Goal: Ask a question: Seek information or help from site administrators or community

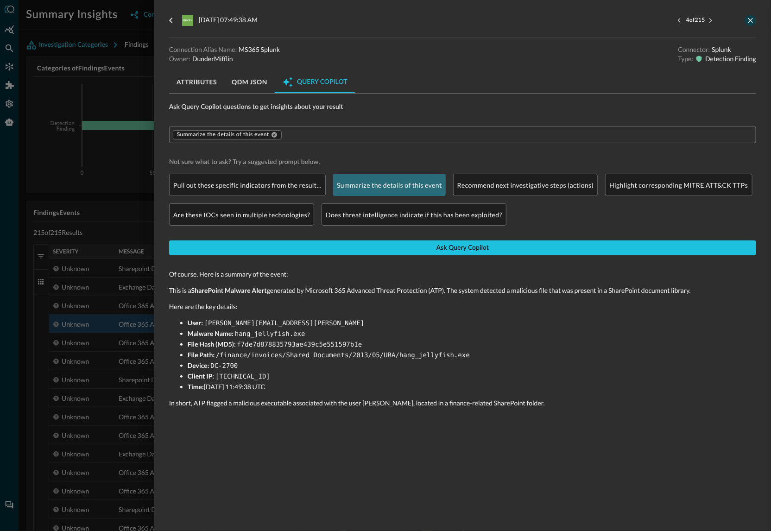
click at [755, 22] on icon "close-drawer" at bounding box center [751, 20] width 8 height 8
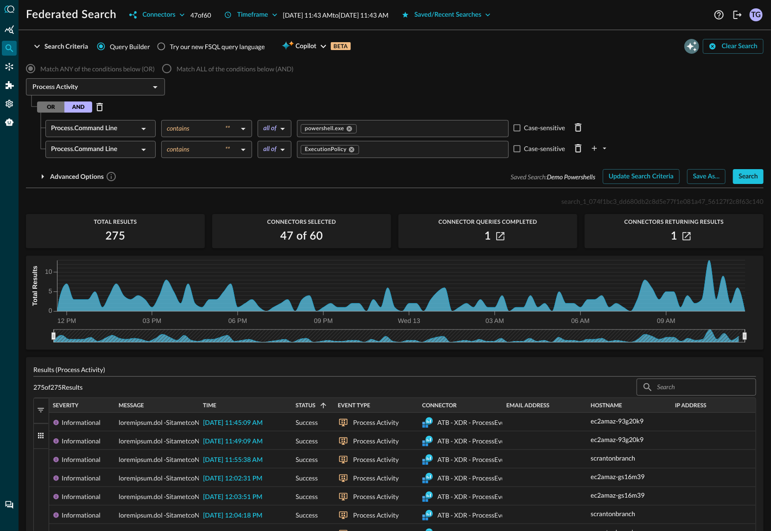
click at [696, 46] on icon "Open Query Copilot" at bounding box center [691, 46] width 11 height 11
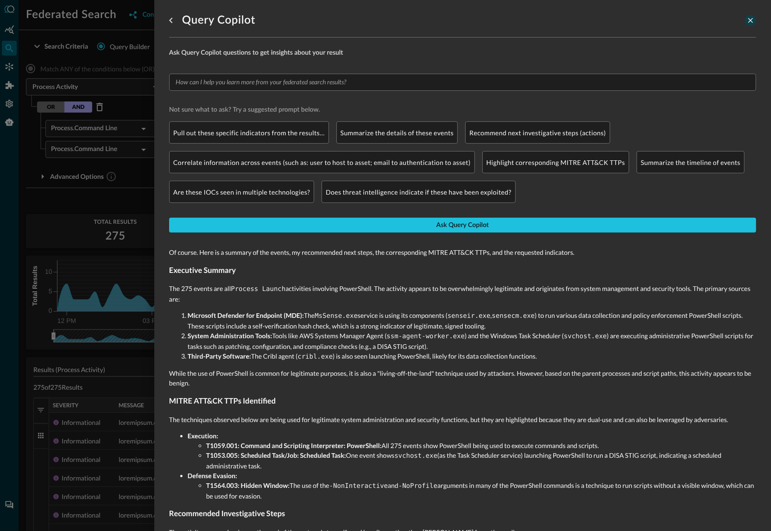
click at [752, 23] on icon "close-drawer" at bounding box center [751, 20] width 8 height 8
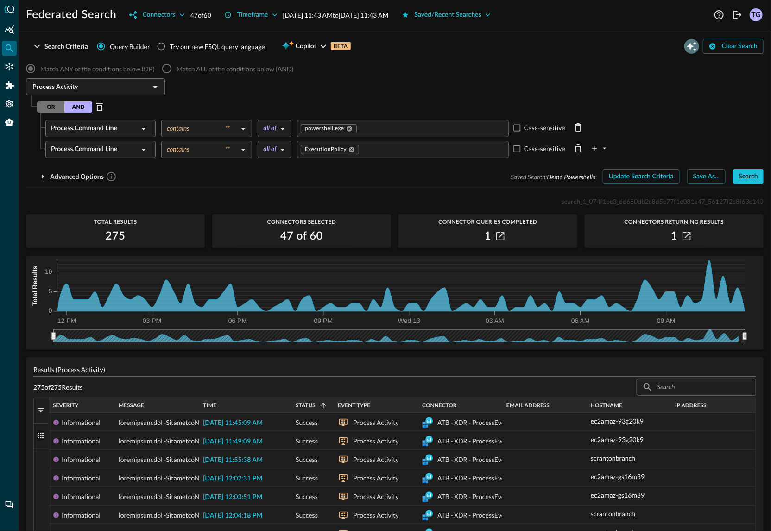
click at [692, 47] on icon "Open Query Copilot" at bounding box center [691, 46] width 11 height 11
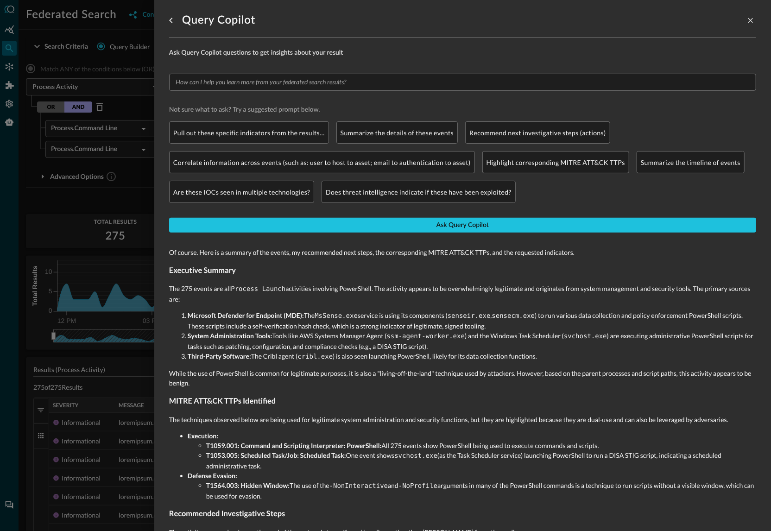
scroll to position [3, 0]
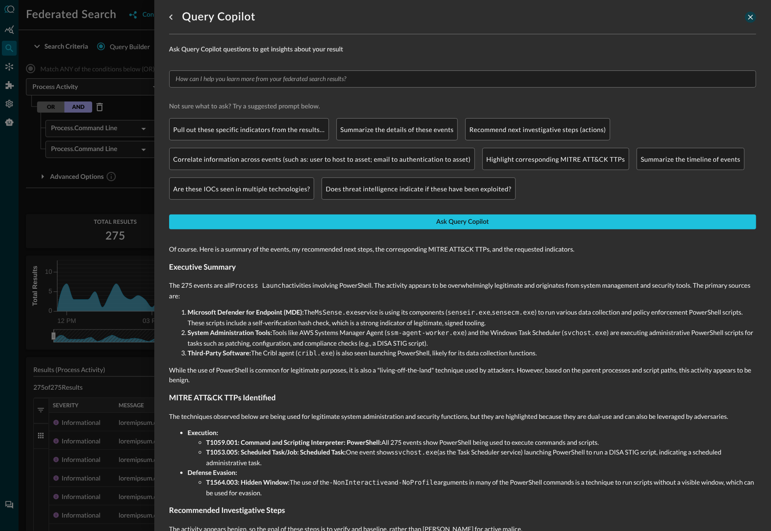
click at [752, 17] on icon "close-drawer" at bounding box center [750, 17] width 5 height 5
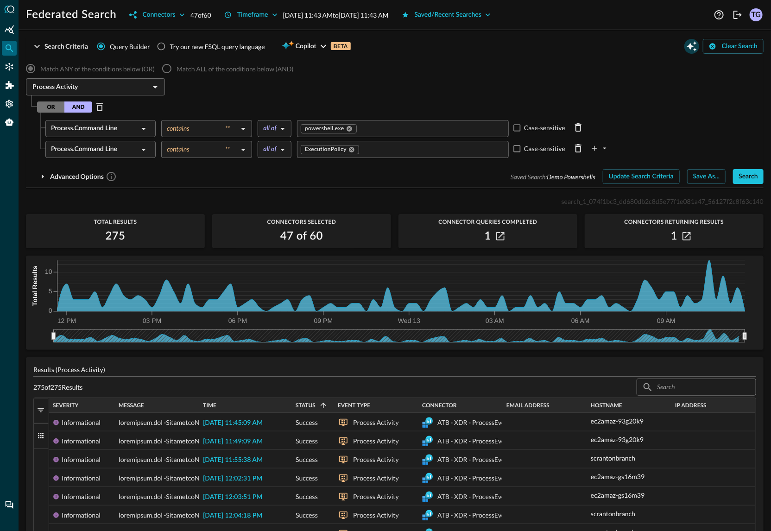
click at [686, 47] on icon "Open Query Copilot" at bounding box center [691, 46] width 11 height 11
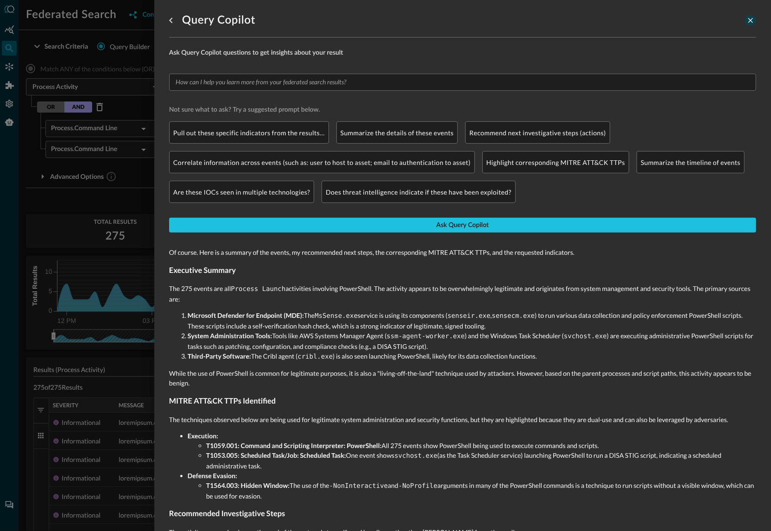
click at [754, 20] on icon "close-drawer" at bounding box center [751, 20] width 8 height 8
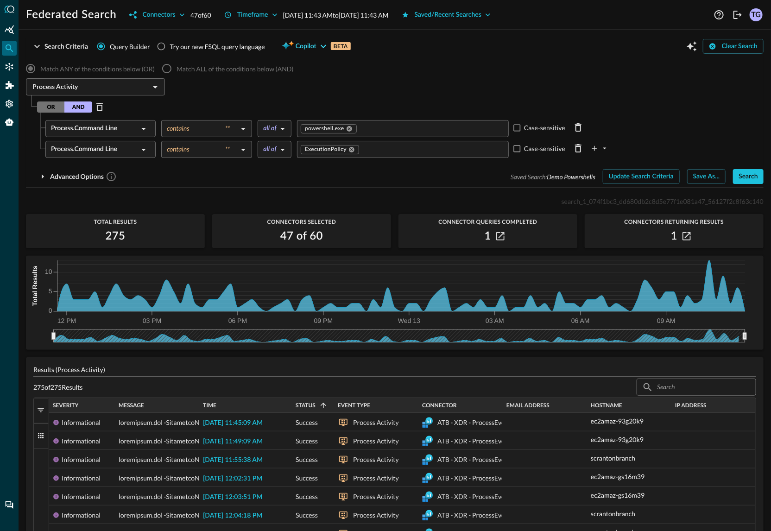
click at [304, 49] on span "Copilot" at bounding box center [306, 47] width 21 height 12
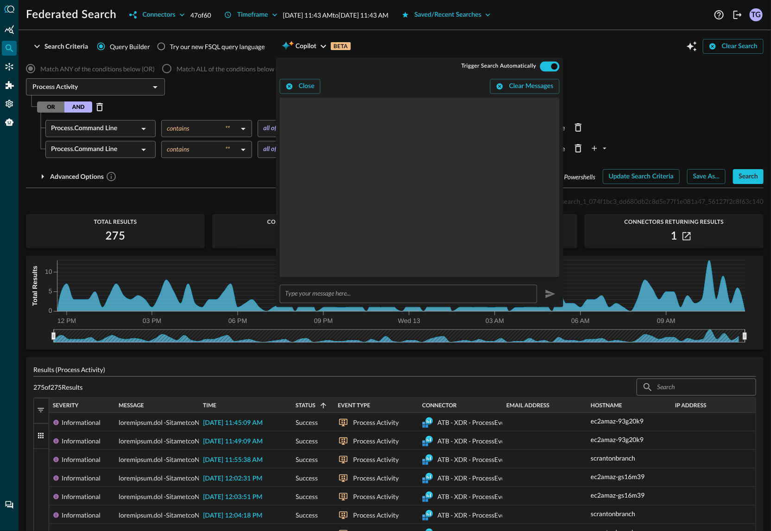
click at [329, 296] on input "text" at bounding box center [411, 293] width 252 height 17
type input "show me detections for the last 24 hours"
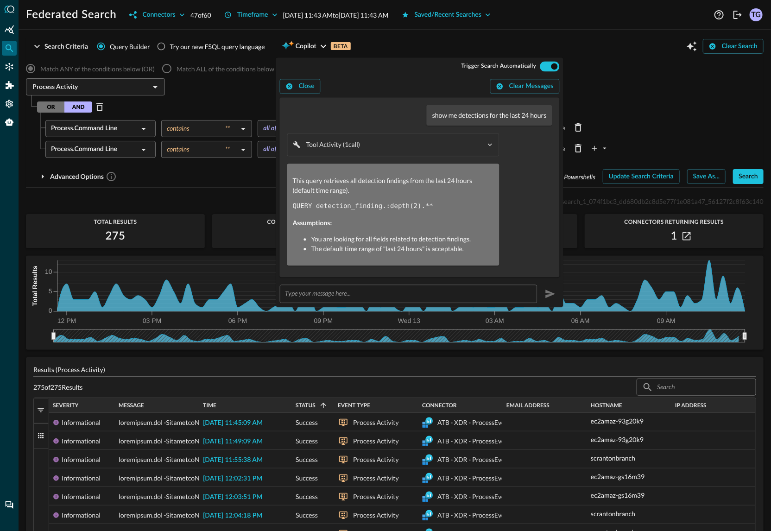
radio input "true"
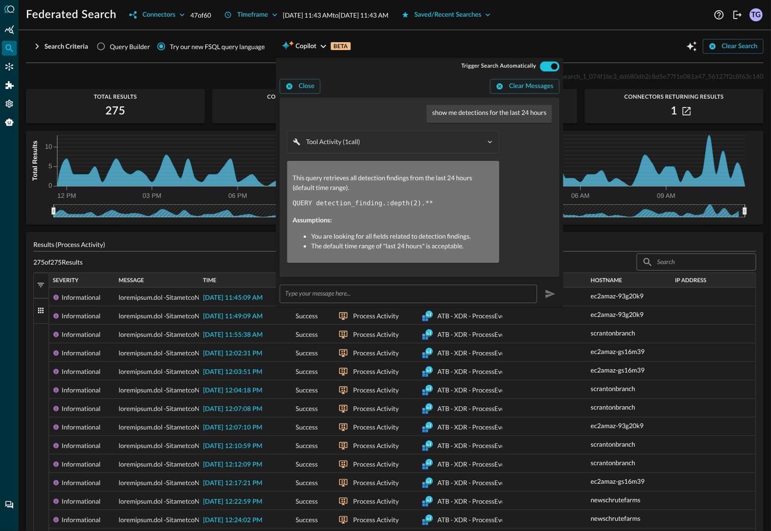
scroll to position [11, 0]
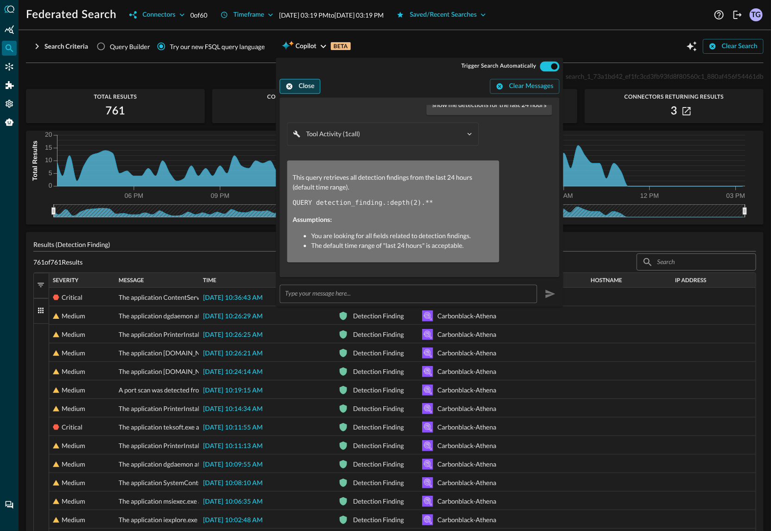
click at [299, 86] on button "Close" at bounding box center [300, 86] width 41 height 15
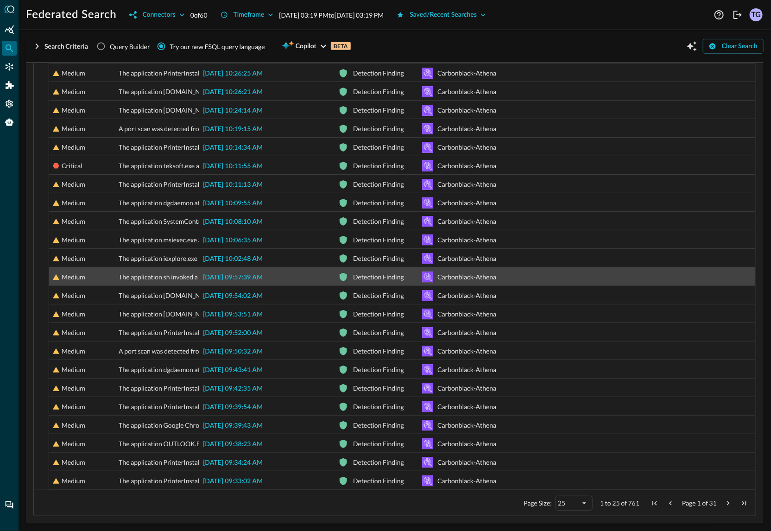
scroll to position [0, 0]
